Goal: Transaction & Acquisition: Purchase product/service

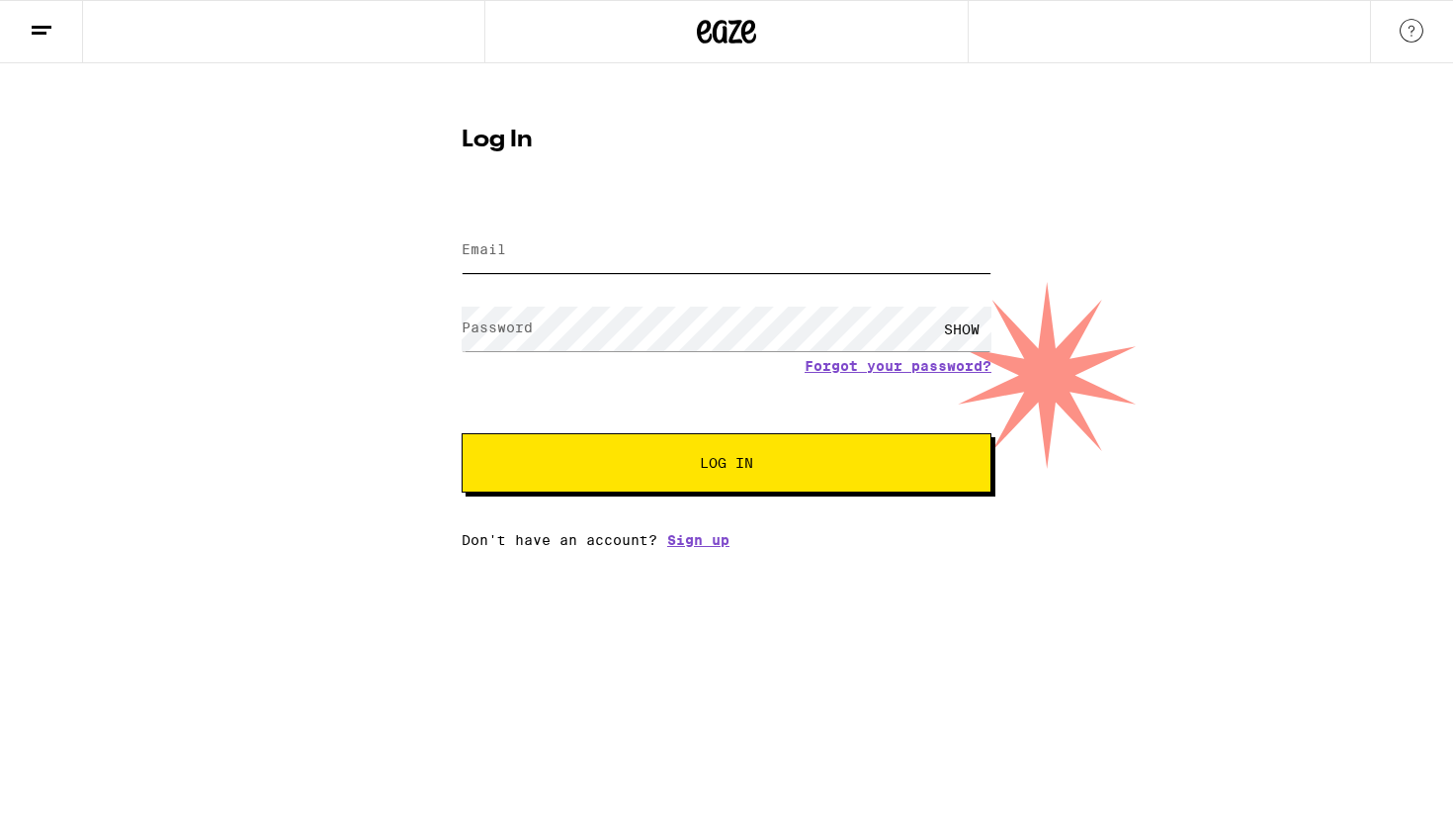
click at [750, 256] on input "Email" at bounding box center [727, 250] width 530 height 44
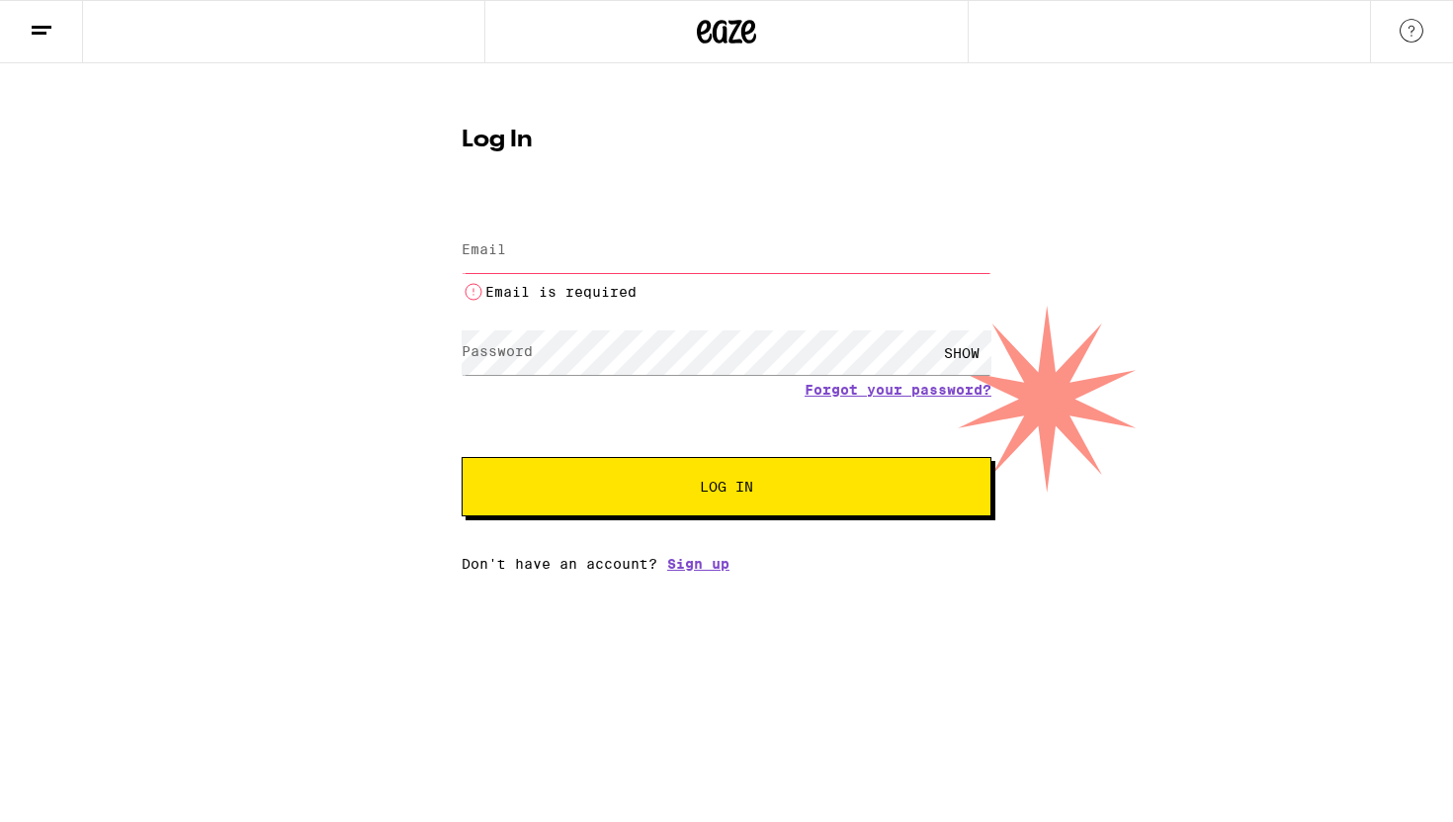
type input "[EMAIL_ADDRESS][DOMAIN_NAME]"
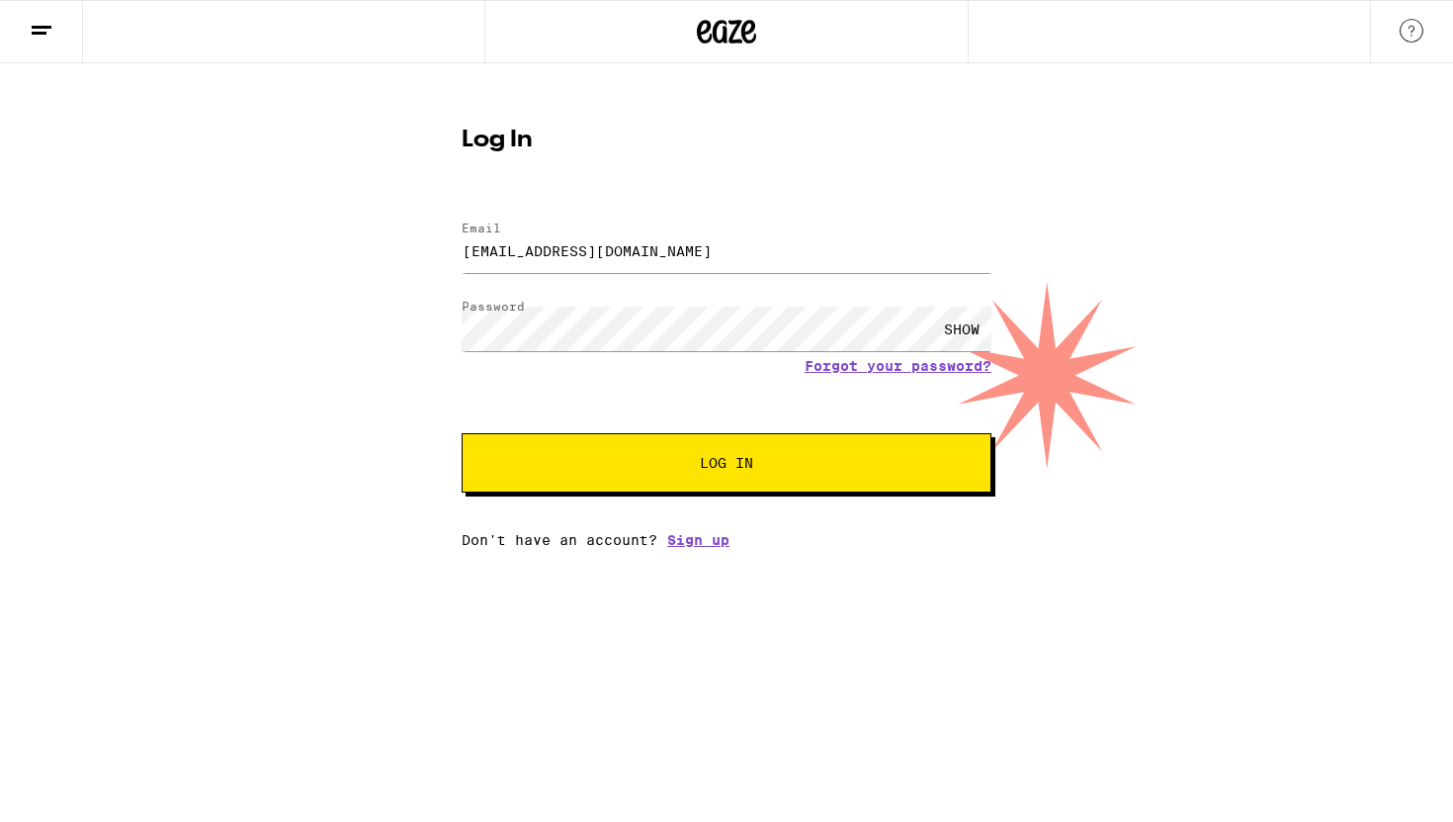
click at [781, 461] on span "Log In" at bounding box center [727, 463] width 370 height 14
